Goal: Task Accomplishment & Management: Use online tool/utility

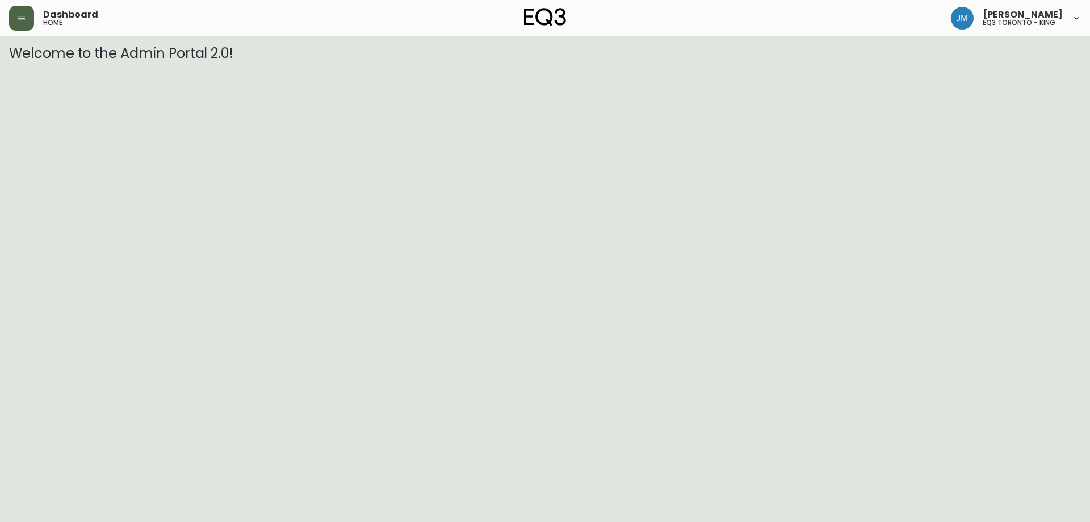
click at [28, 19] on button "button" at bounding box center [21, 18] width 25 height 25
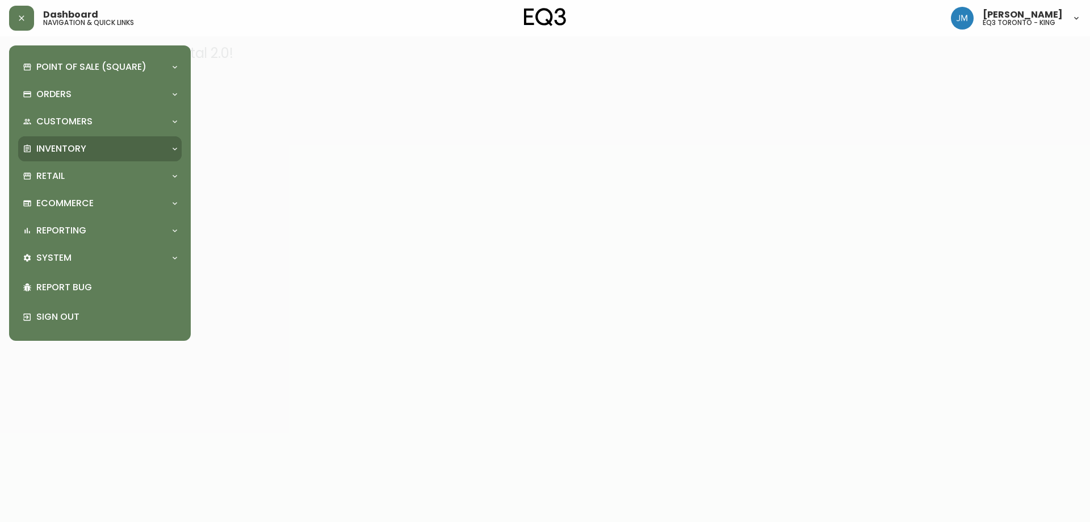
click at [79, 152] on p "Inventory" at bounding box center [61, 149] width 50 height 12
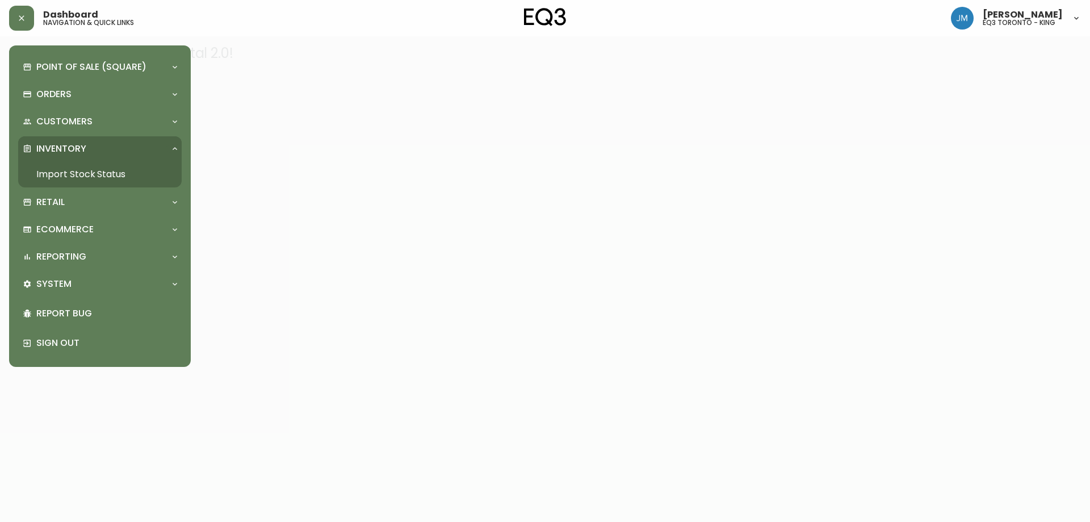
click at [79, 171] on link "Import Stock Status" at bounding box center [100, 174] width 164 height 26
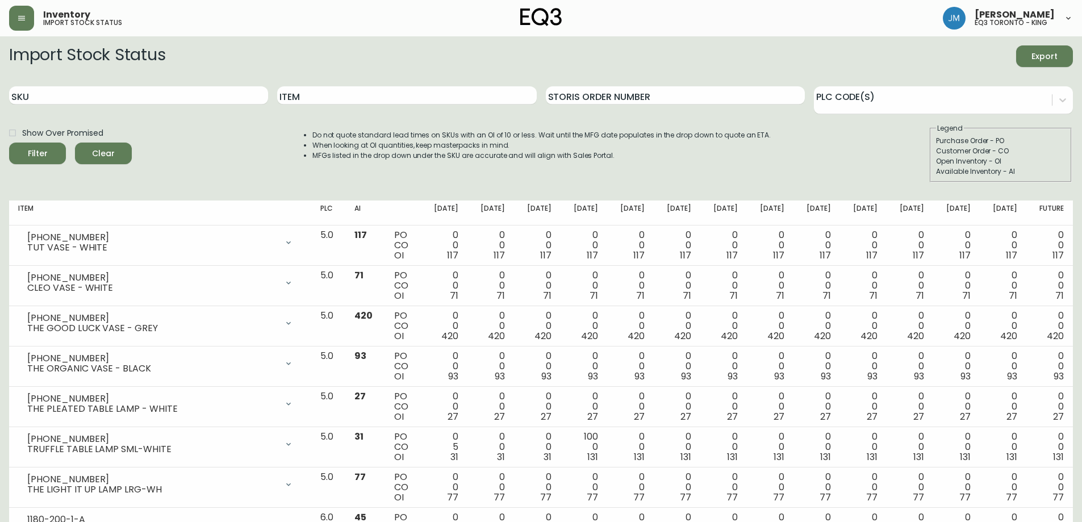
click at [343, 104] on div "Item" at bounding box center [406, 95] width 259 height 37
click at [343, 99] on input "Item" at bounding box center [406, 95] width 259 height 18
type input "stadium"
click at [9, 143] on button "Filter" at bounding box center [37, 154] width 57 height 22
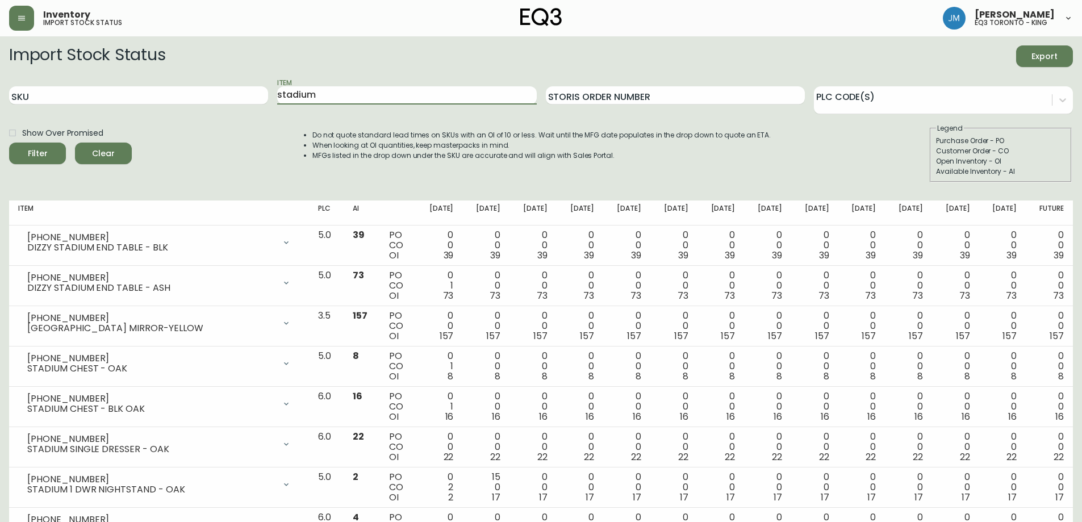
drag, startPoint x: 330, startPoint y: 94, endPoint x: 269, endPoint y: 81, distance: 62.6
click at [261, 91] on div "SKU Item stadium Storis Order Number PLC Code(s)" at bounding box center [540, 95] width 1063 height 37
click at [55, 93] on input "SKU" at bounding box center [138, 95] width 259 height 18
paste input "7020-060-0-A"
click at [9, 143] on button "Filter" at bounding box center [37, 154] width 57 height 22
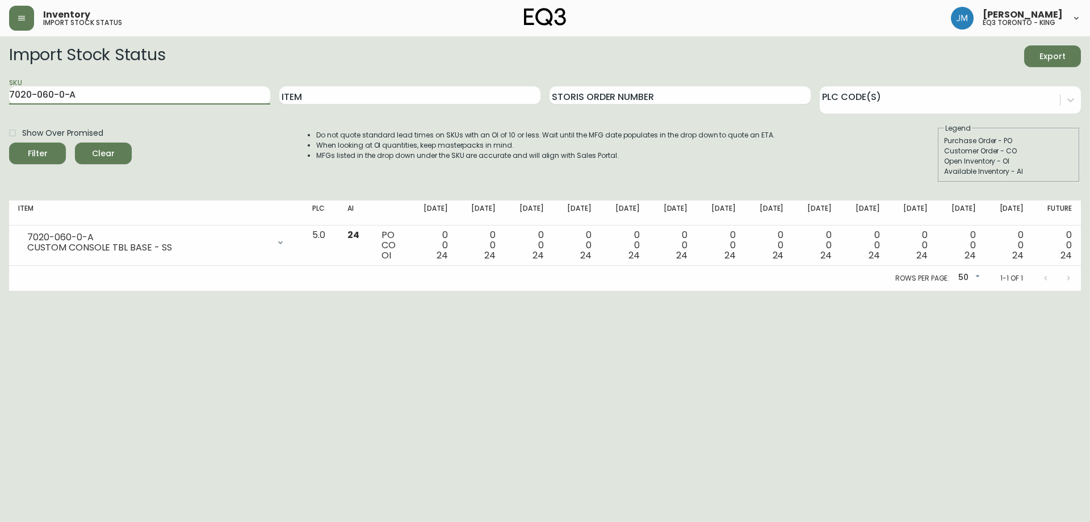
drag, startPoint x: 69, startPoint y: 97, endPoint x: 0, endPoint y: 95, distance: 69.3
click at [0, 95] on main "Import Stock Status Export SKU 7020-060-0-A Item Storis Order Number PLC Code(s…" at bounding box center [545, 163] width 1090 height 254
click at [176, 95] on input "7020-060-0-A" at bounding box center [139, 95] width 261 height 18
type input "7"
click at [347, 102] on input "Item" at bounding box center [409, 95] width 261 height 18
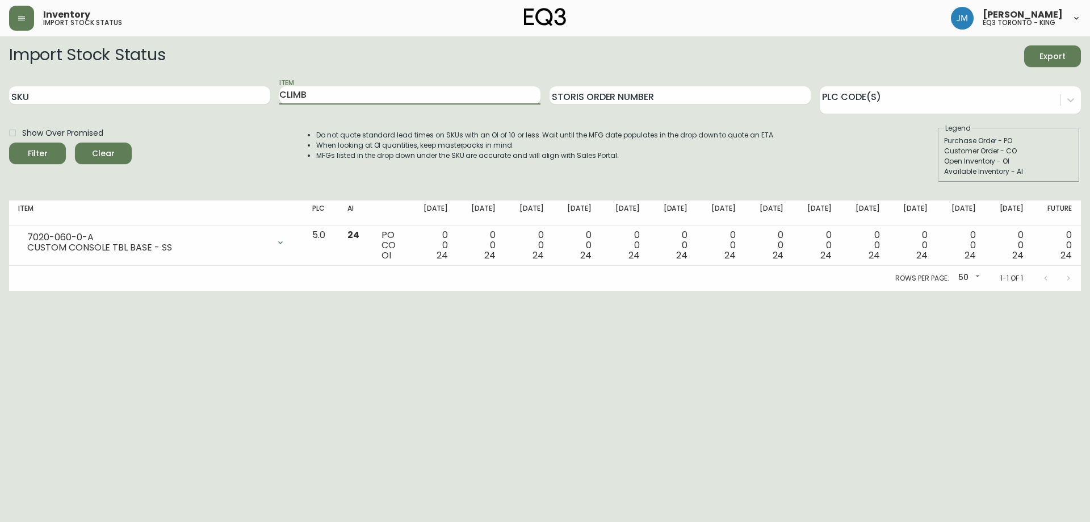
type input "CLIMB"
click at [9, 143] on button "Filter" at bounding box center [37, 154] width 57 height 22
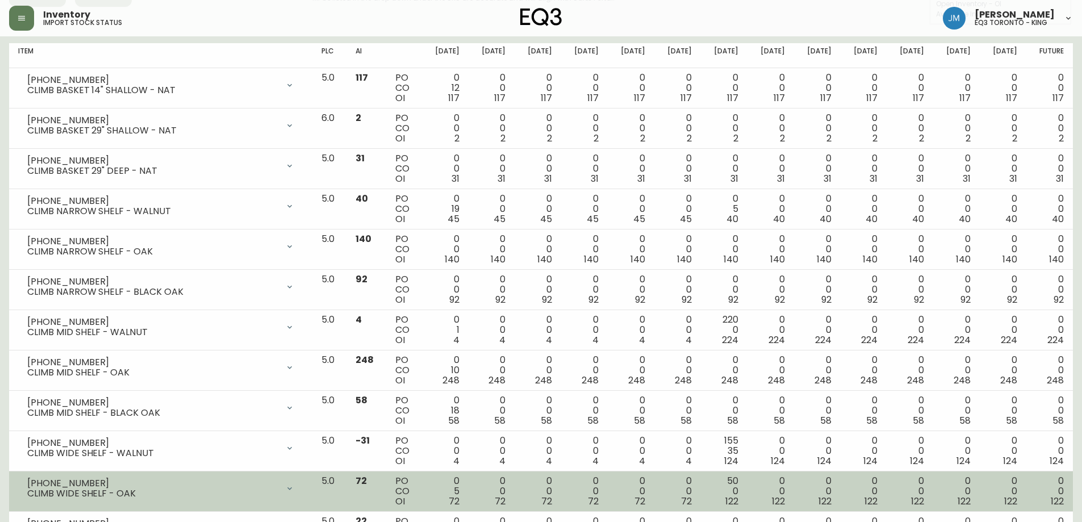
scroll to position [227, 0]
